Goal: Navigation & Orientation: Find specific page/section

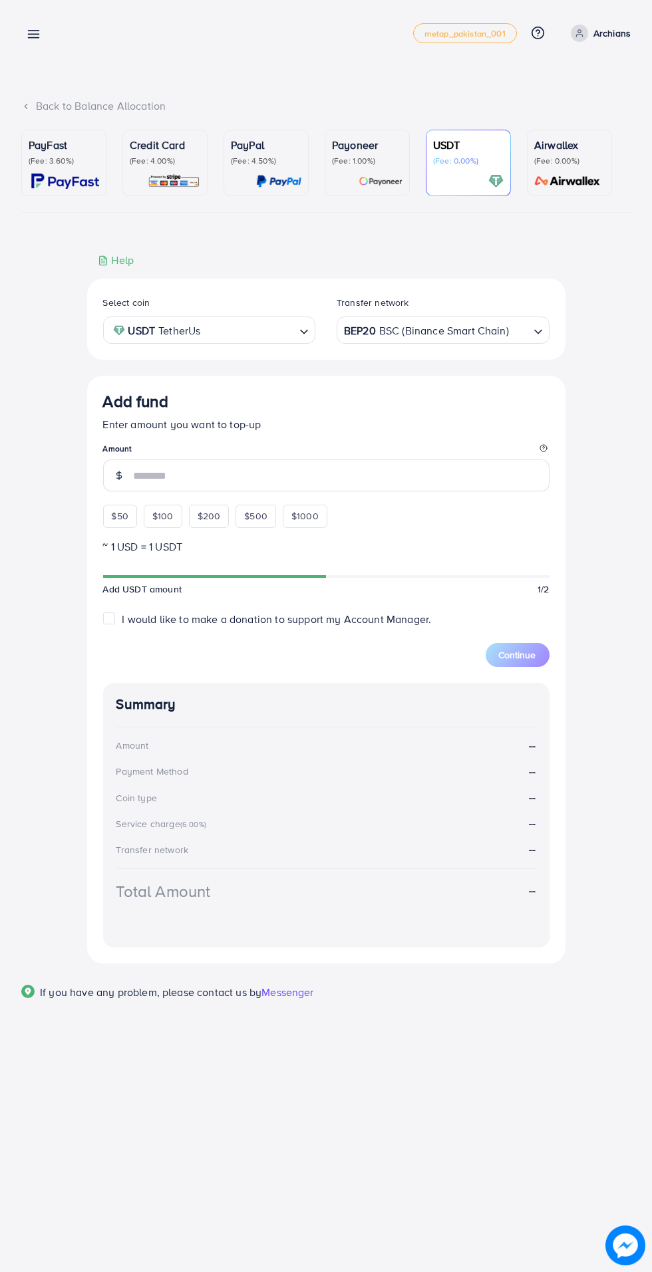
click at [617, 37] on p "Archians" at bounding box center [611, 33] width 37 height 16
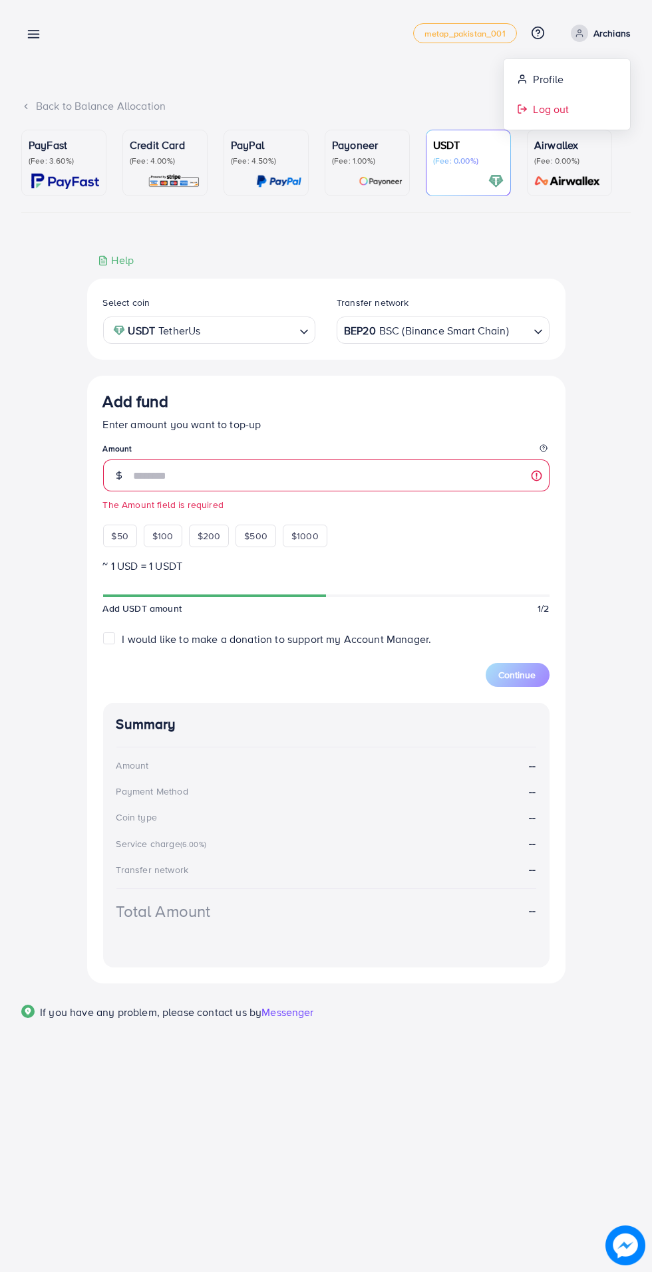
click at [551, 116] on span "Log out" at bounding box center [551, 109] width 36 height 16
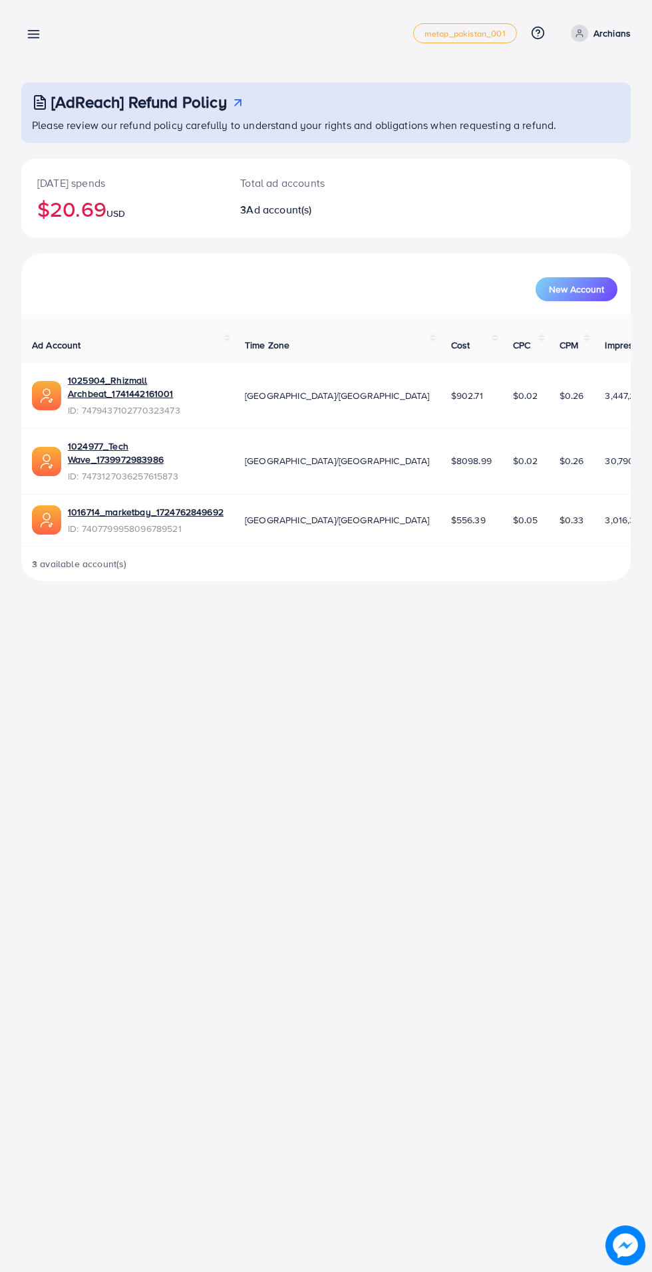
click at [29, 33] on icon at bounding box center [34, 34] width 14 height 14
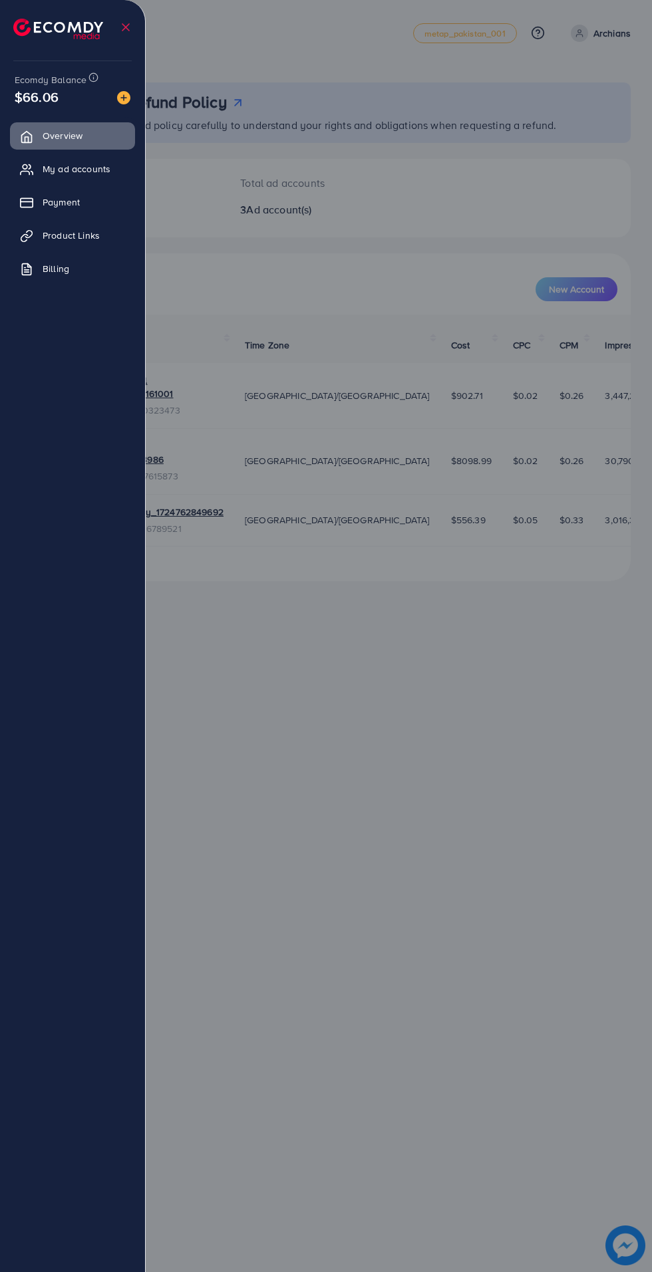
click at [40, 200] on link "Payment" at bounding box center [72, 202] width 125 height 27
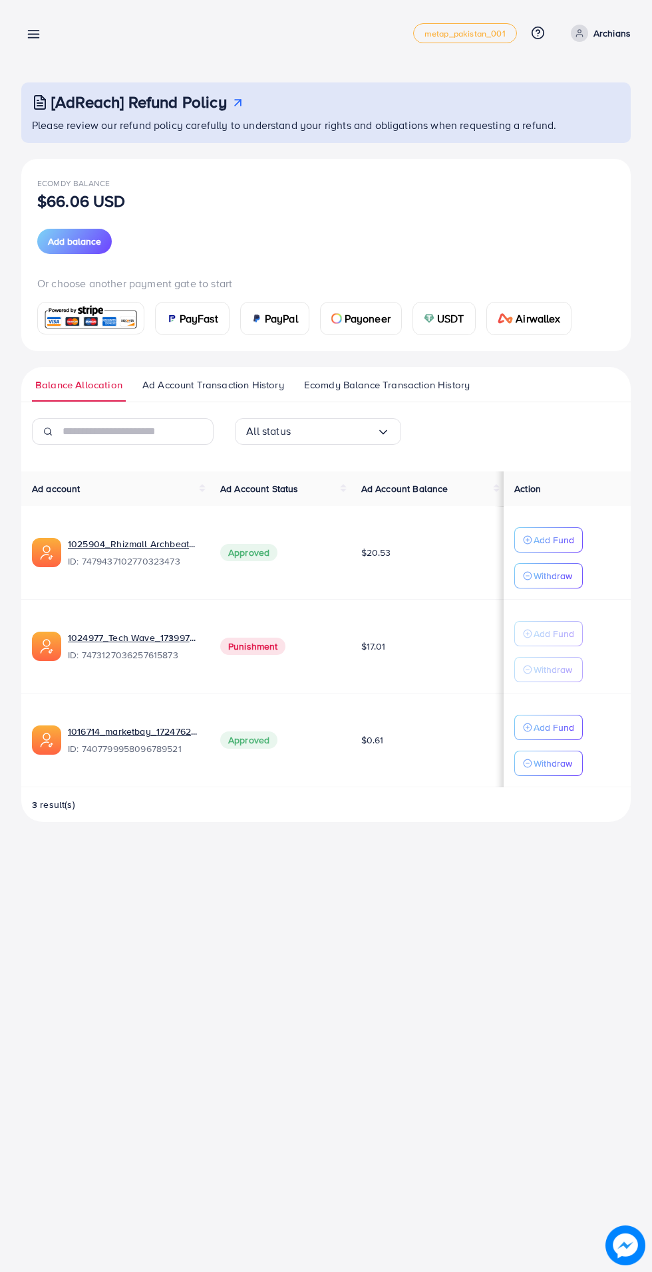
click at [31, 37] on icon at bounding box center [34, 34] width 14 height 14
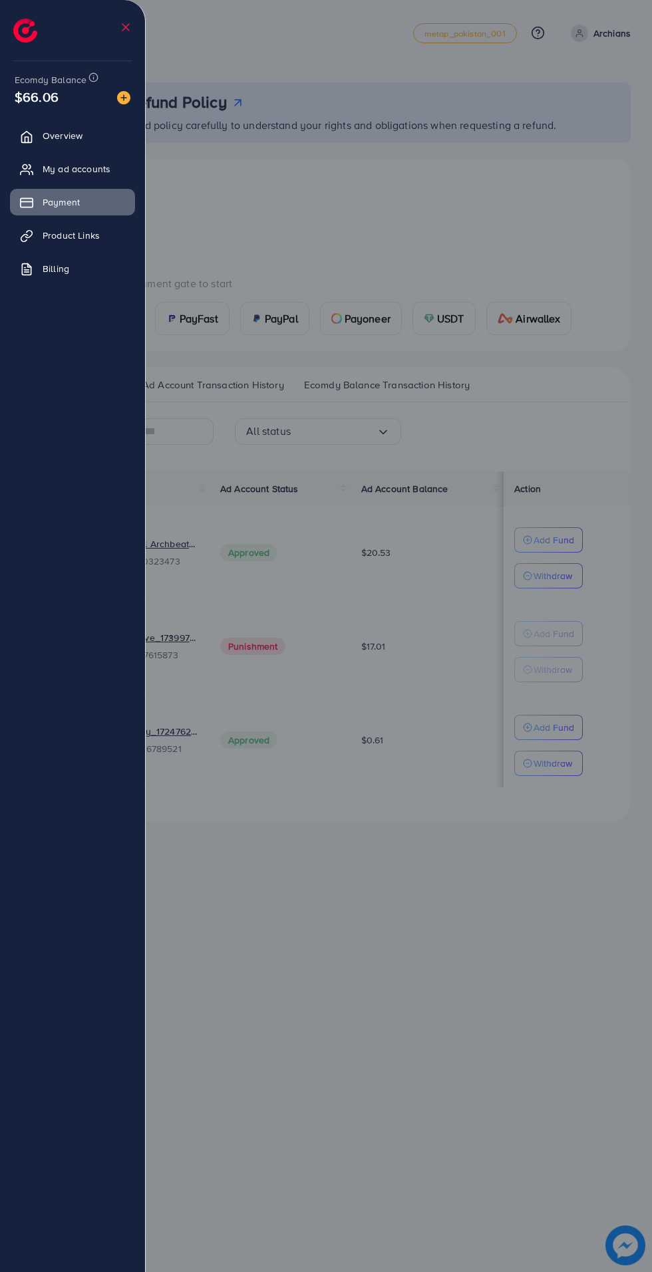
click at [67, 169] on span "My ad accounts" at bounding box center [77, 168] width 68 height 13
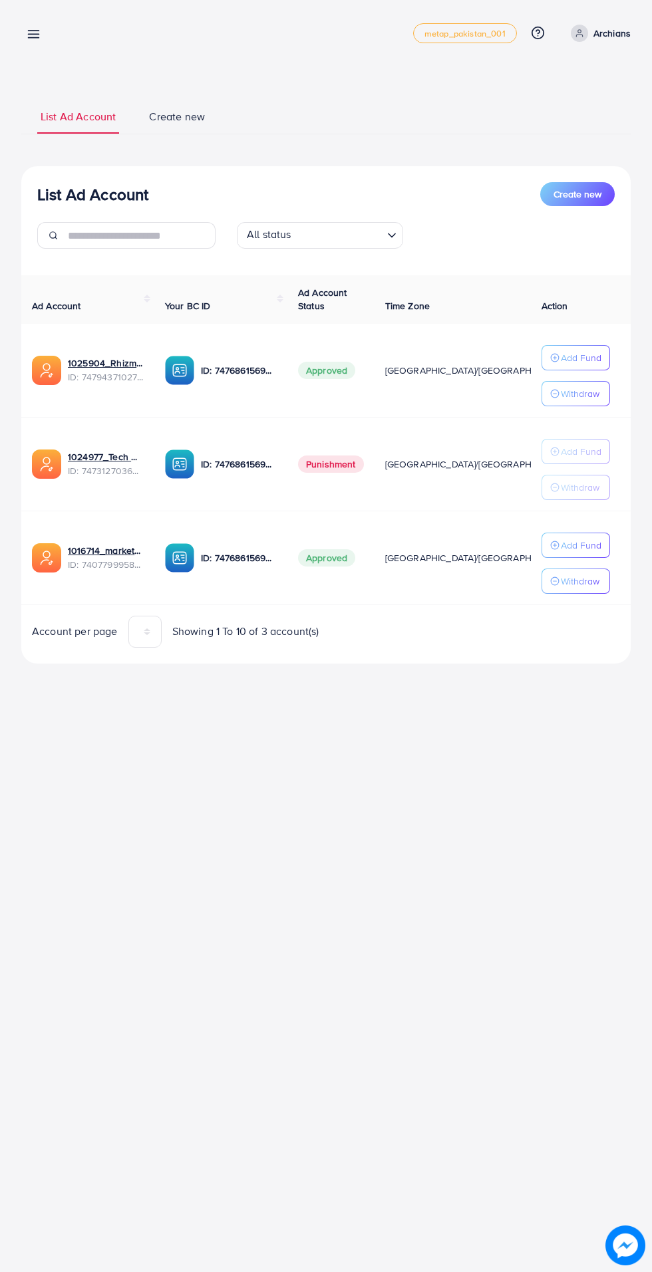
scroll to position [0, 35]
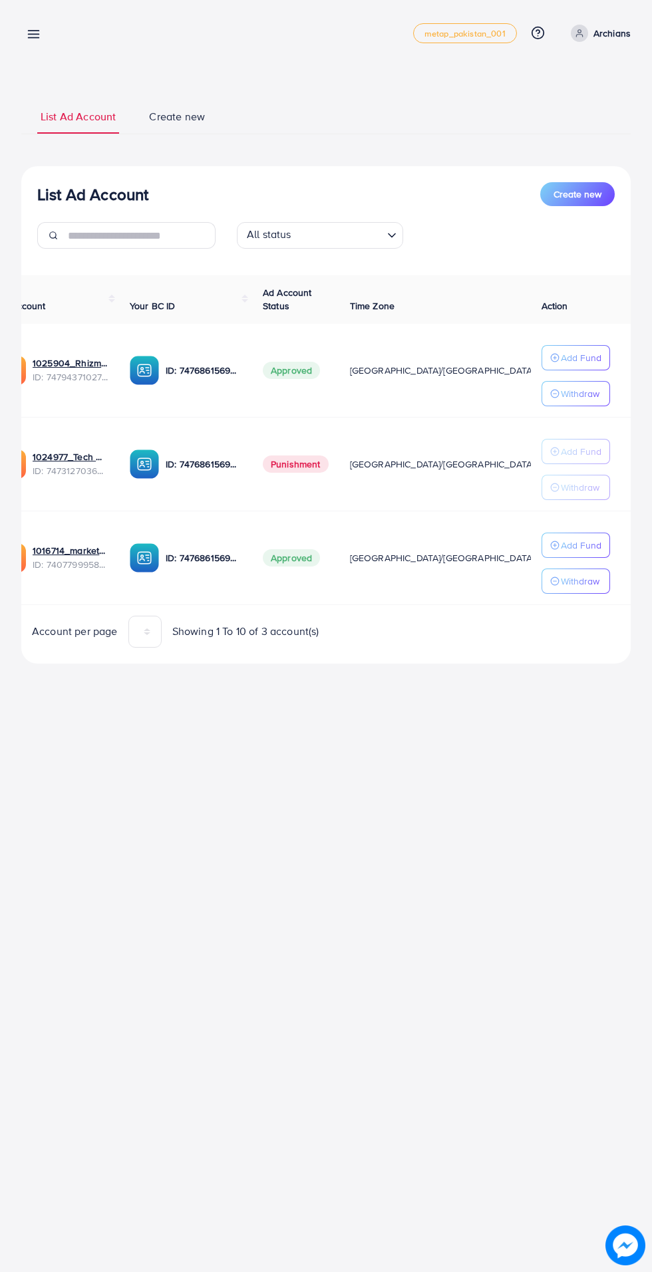
click at [29, 35] on line at bounding box center [34, 35] width 11 height 0
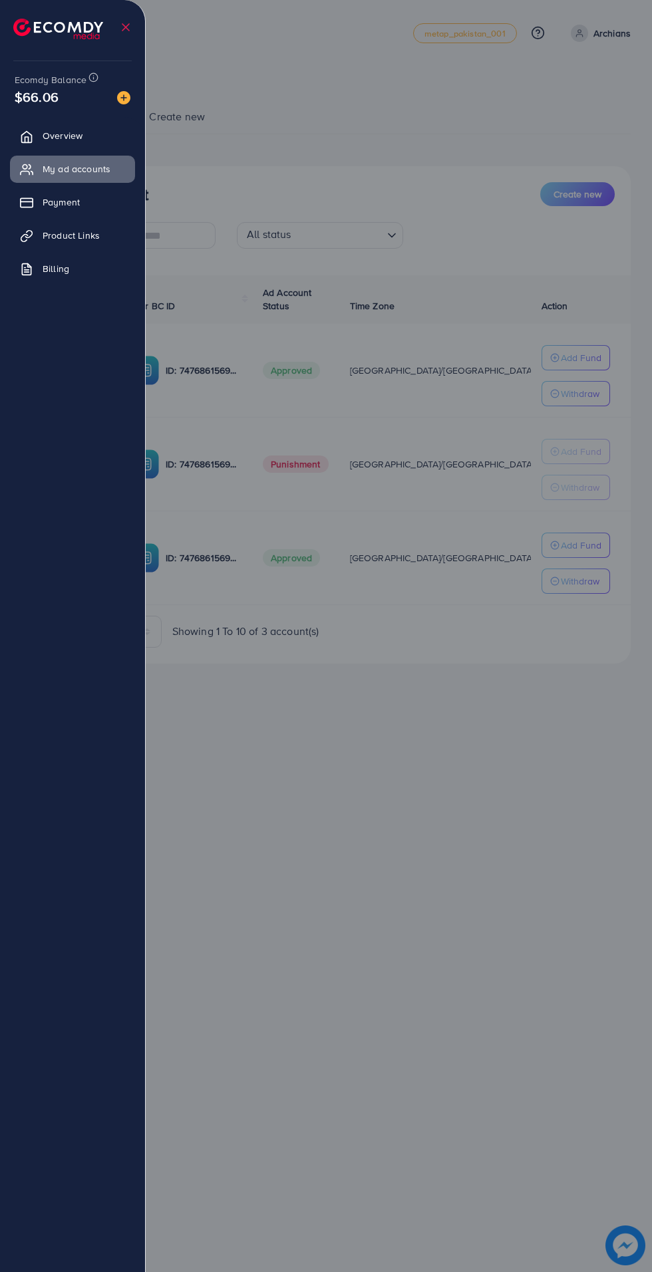
click at [379, 862] on div at bounding box center [326, 763] width 652 height 1527
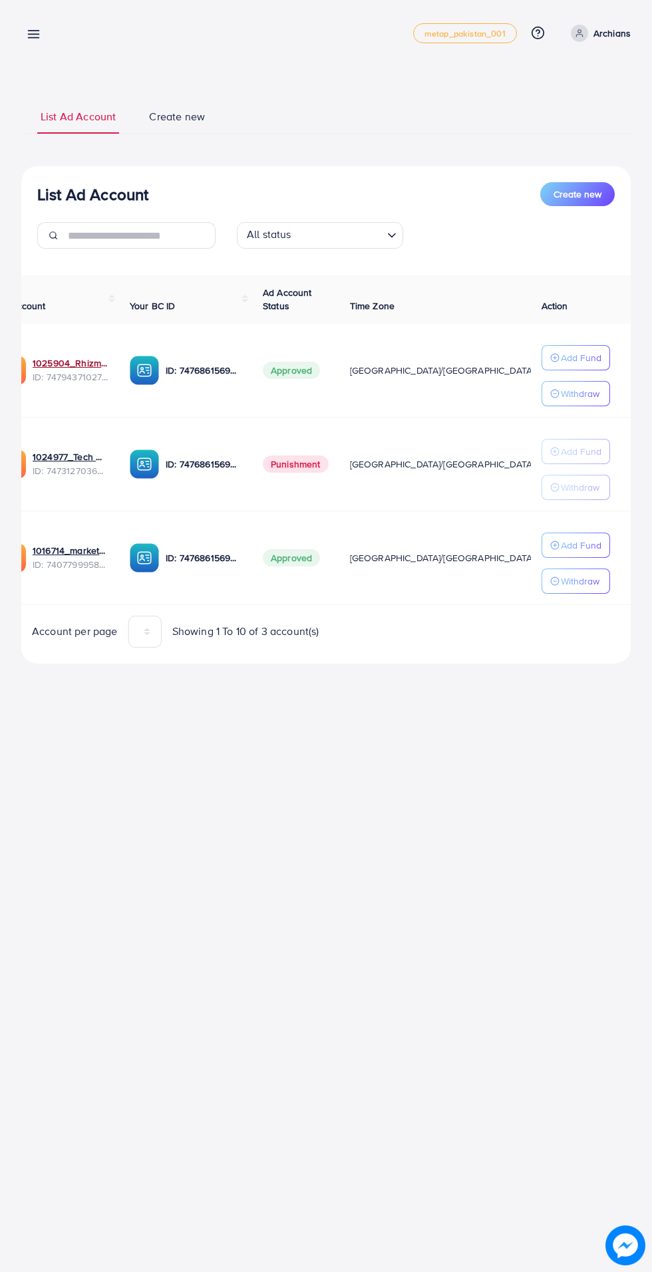
click at [57, 367] on link "1025904_Rhizmall Archbeat_1741442161001" at bounding box center [71, 363] width 76 height 13
